Goal: Go to known website: Access a specific website the user already knows

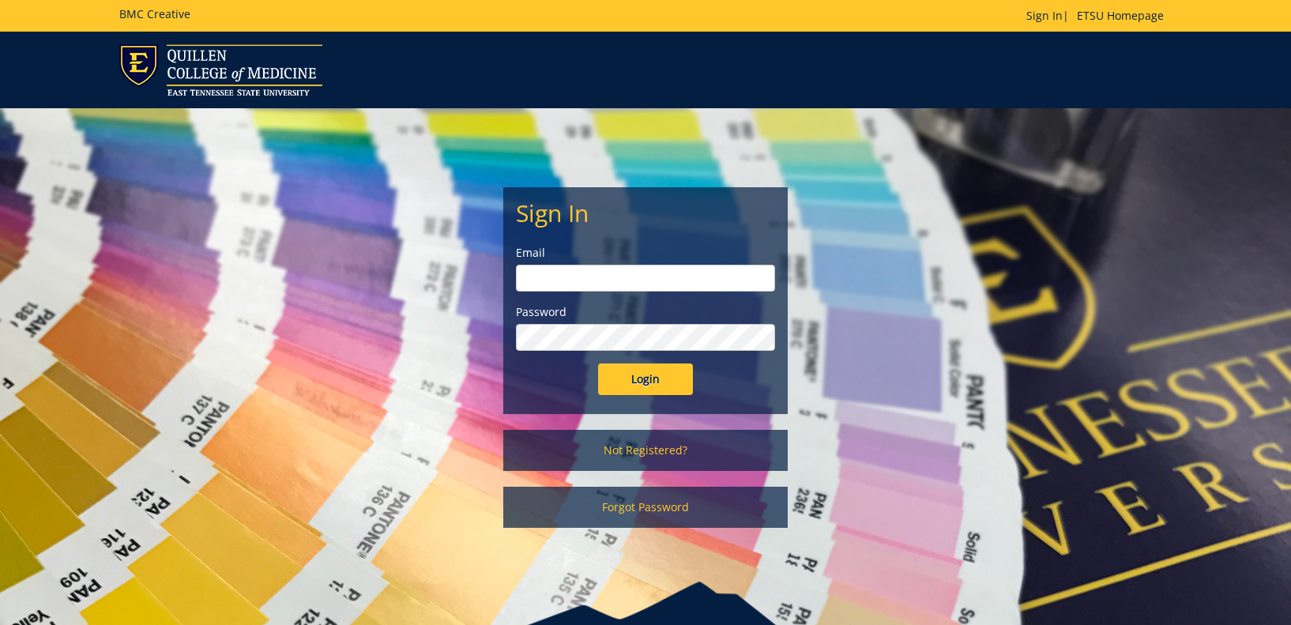
click at [667, 278] on input "email" at bounding box center [645, 278] width 259 height 27
type input "[EMAIL_ADDRESS][DOMAIN_NAME]"
click at [642, 381] on input "Login" at bounding box center [645, 380] width 95 height 32
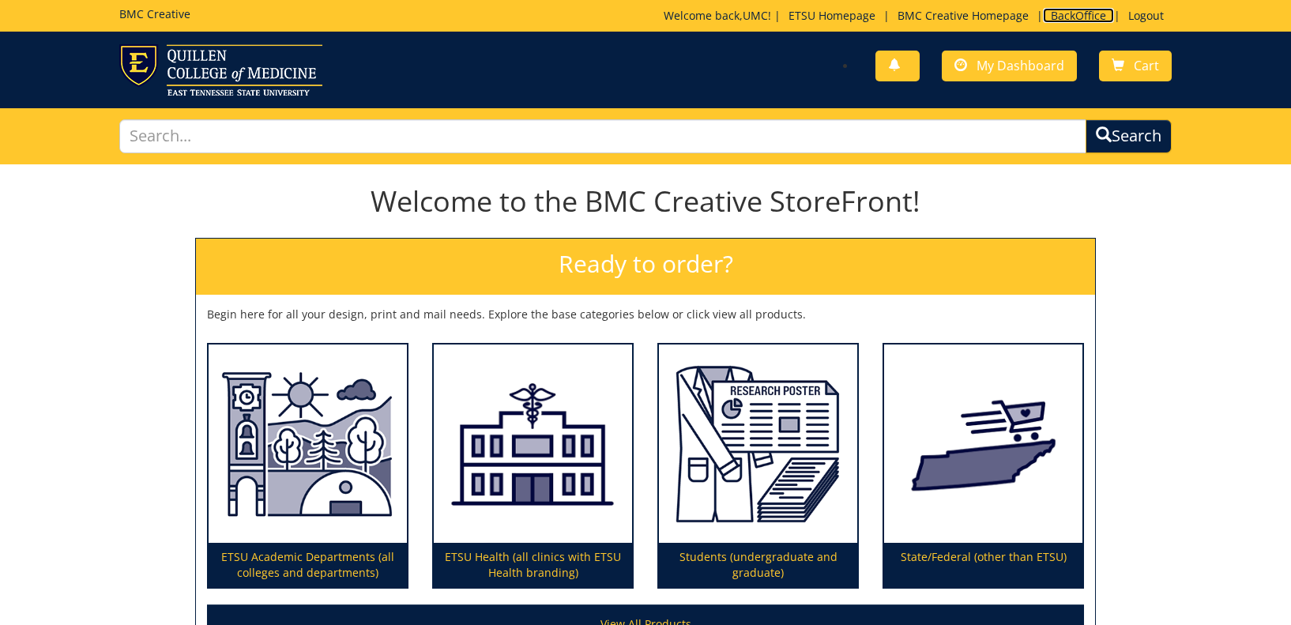
click at [1072, 16] on link "BackOffice" at bounding box center [1078, 15] width 71 height 15
